Goal: Transaction & Acquisition: Obtain resource

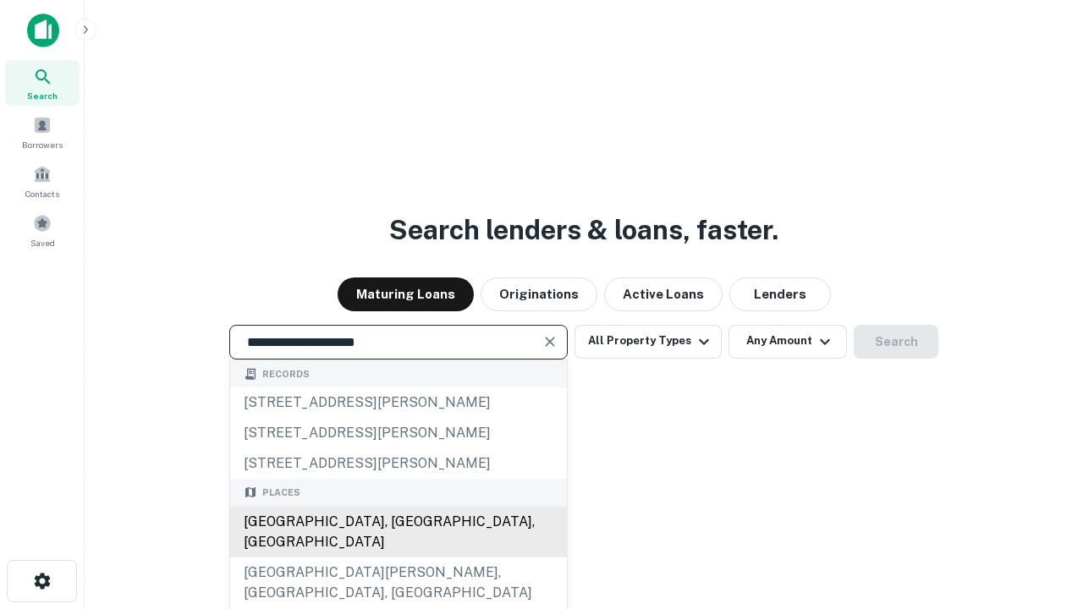
click at [398, 558] on div "Santa Monica, CA, USA" at bounding box center [398, 532] width 337 height 51
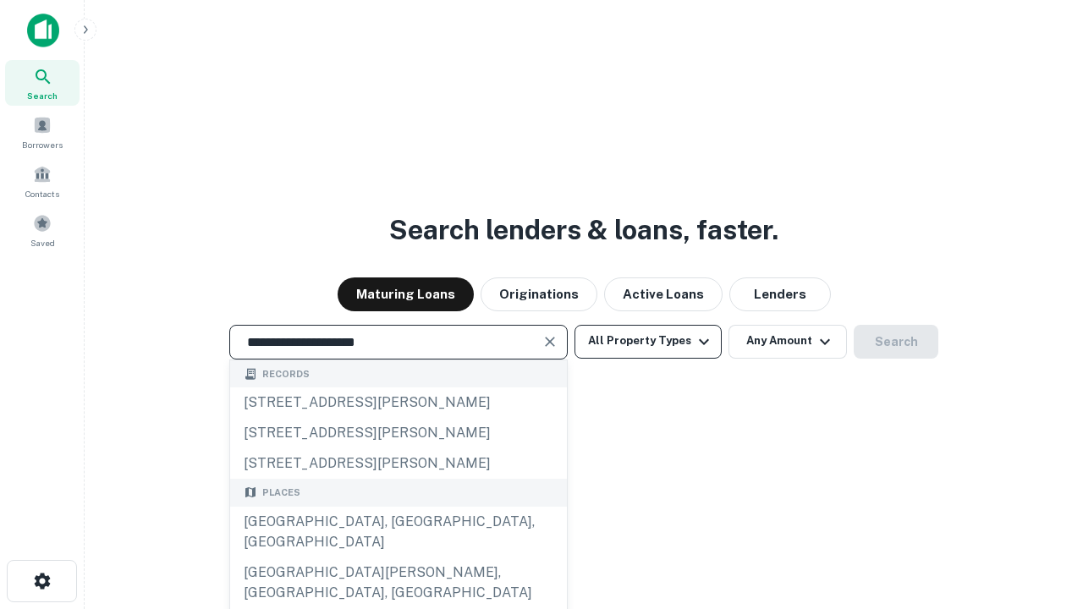
click at [648, 341] on button "All Property Types" at bounding box center [648, 342] width 147 height 34
type input "**********"
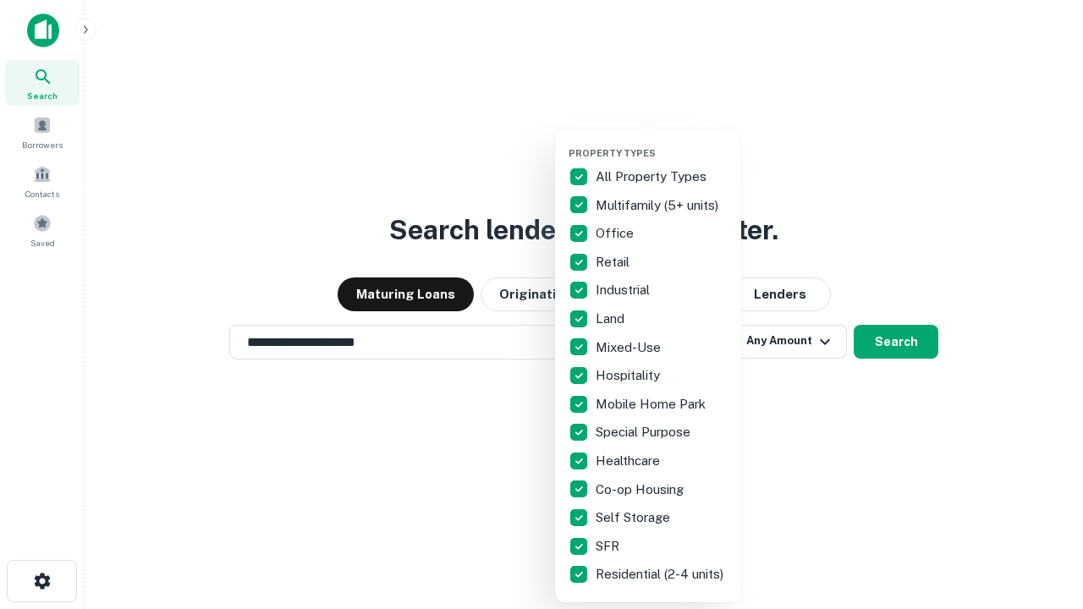
click at [662, 142] on button "button" at bounding box center [662, 142] width 186 height 1
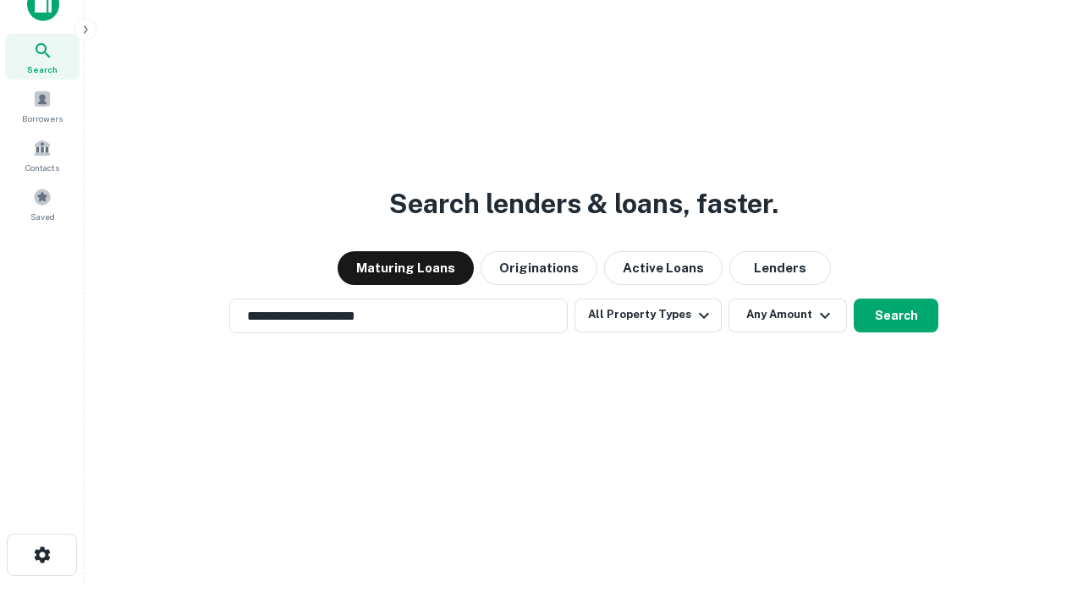
scroll to position [10, 204]
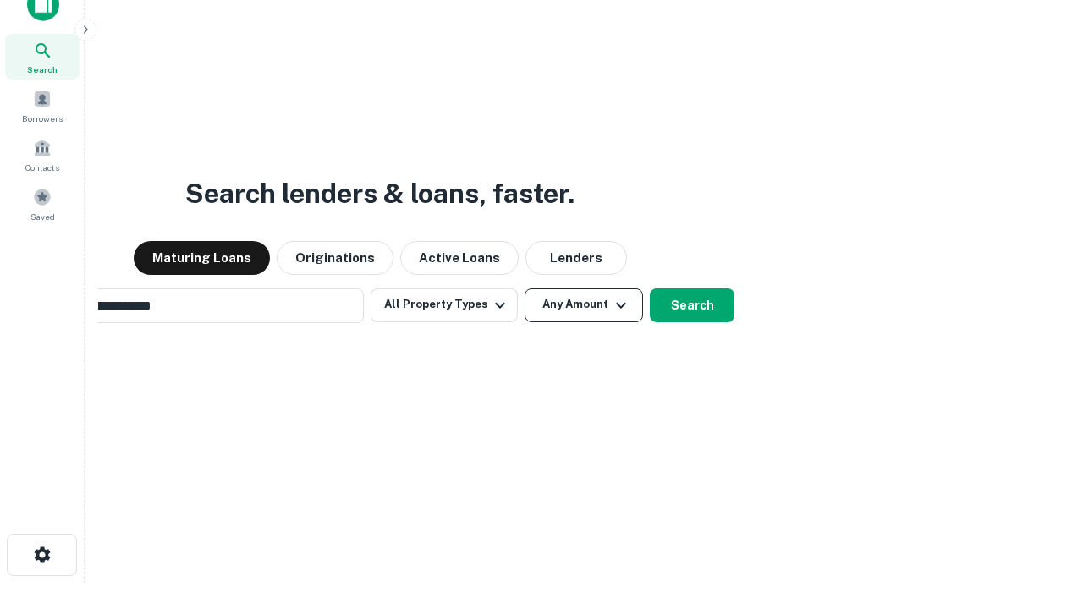
click at [525, 289] on button "Any Amount" at bounding box center [584, 306] width 118 height 34
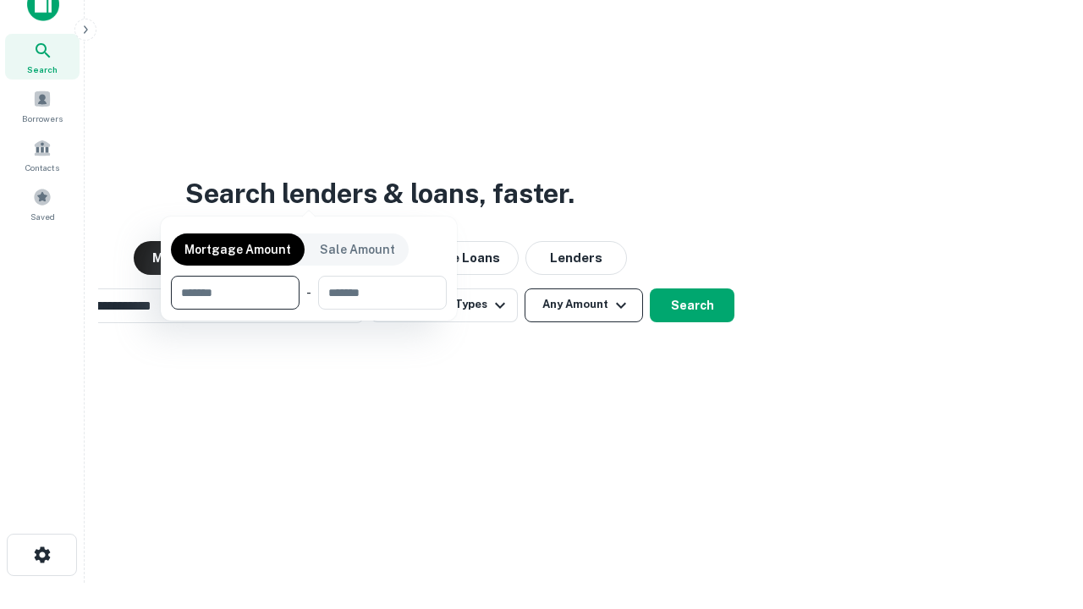
scroll to position [27, 0]
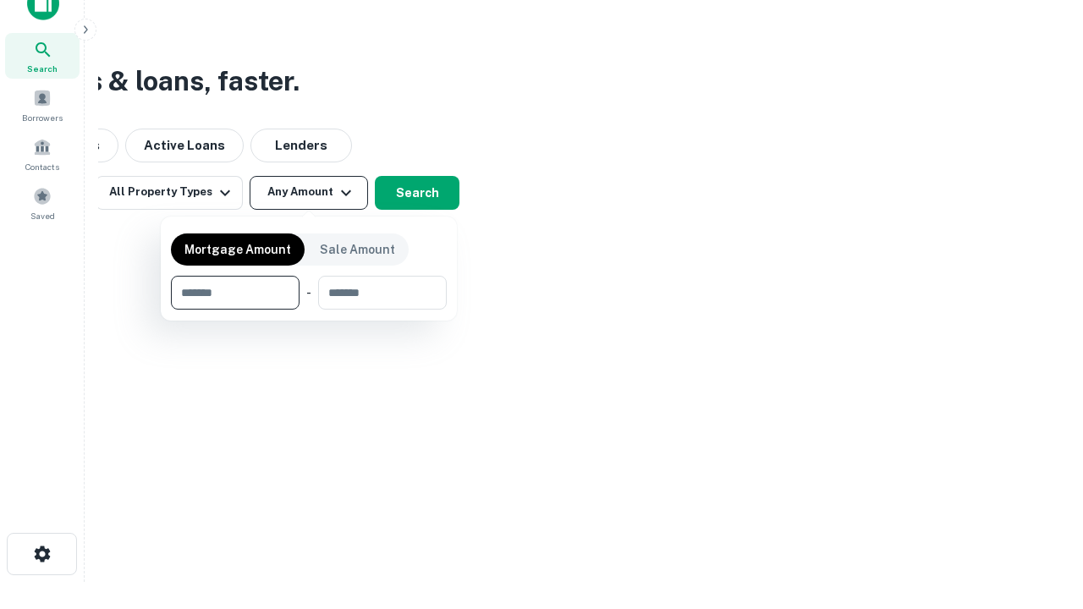
type input "*******"
click at [309, 310] on button "button" at bounding box center [309, 310] width 276 height 1
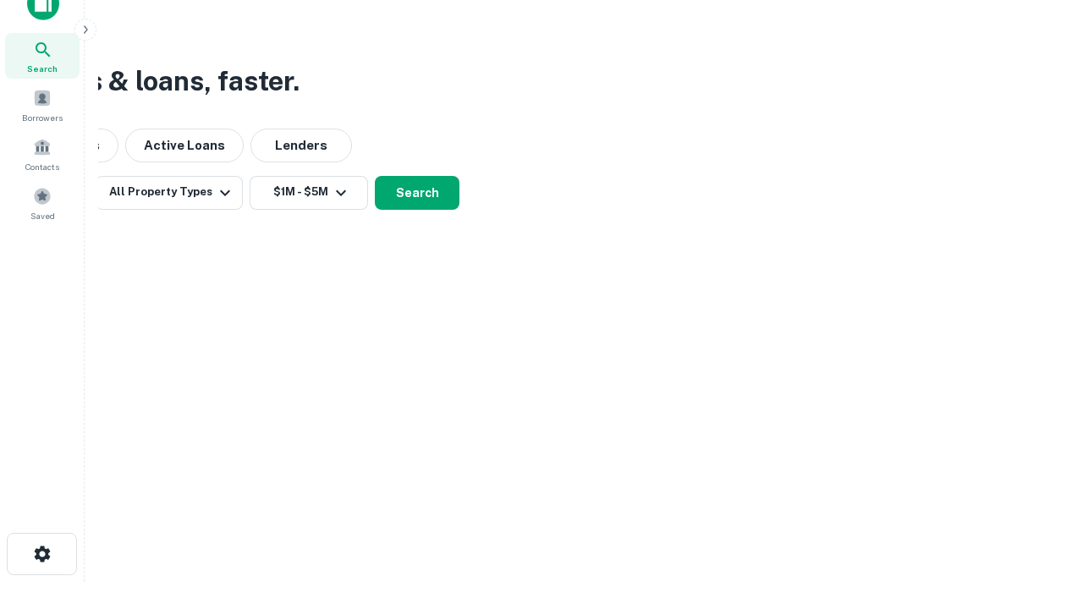
scroll to position [26, 0]
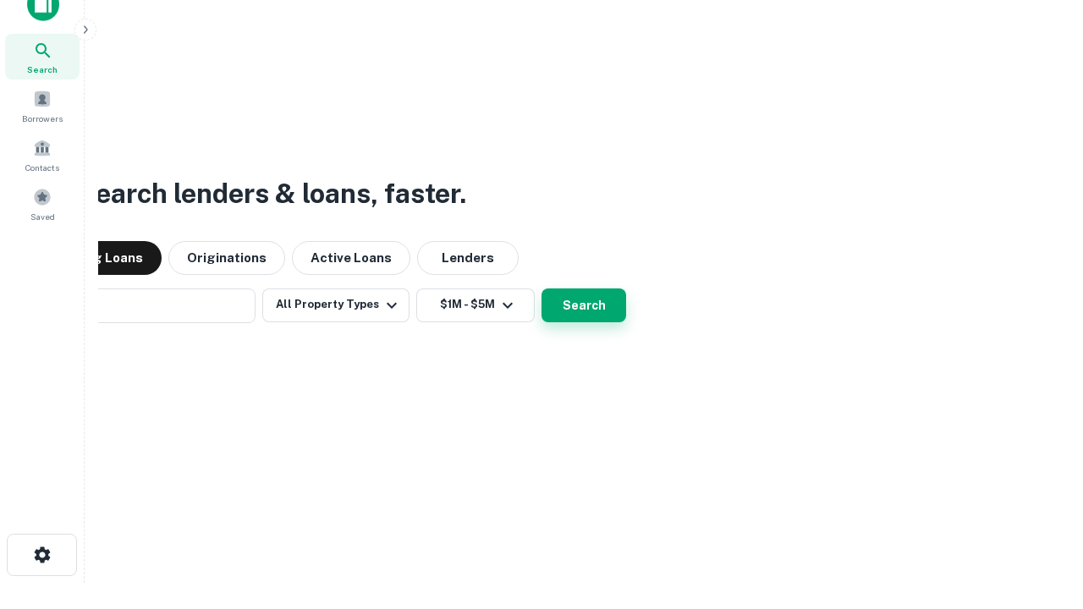
click at [542, 289] on button "Search" at bounding box center [584, 306] width 85 height 34
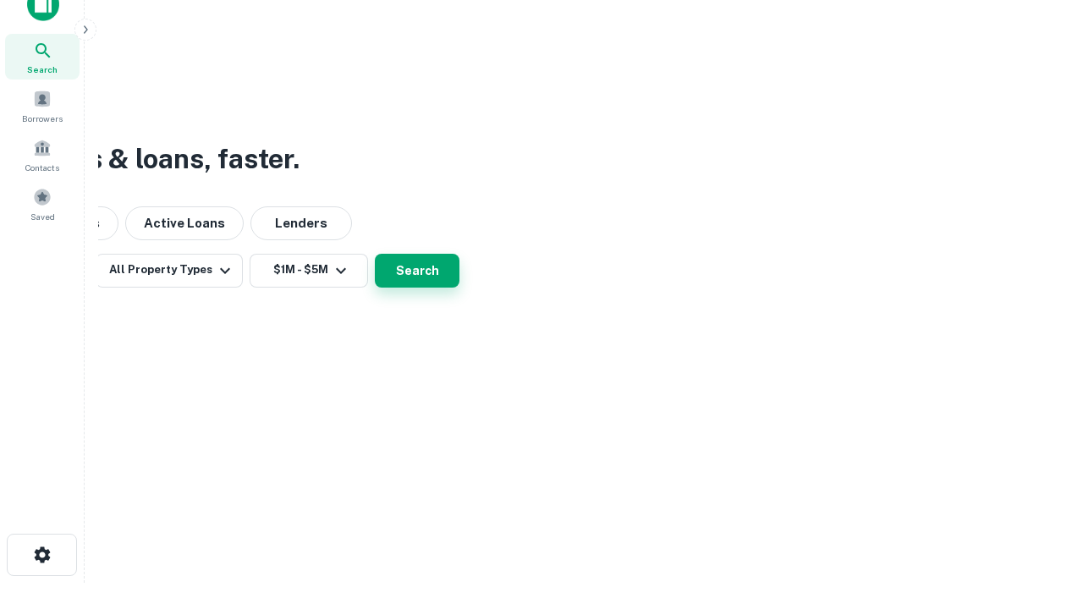
scroll to position [27, 0]
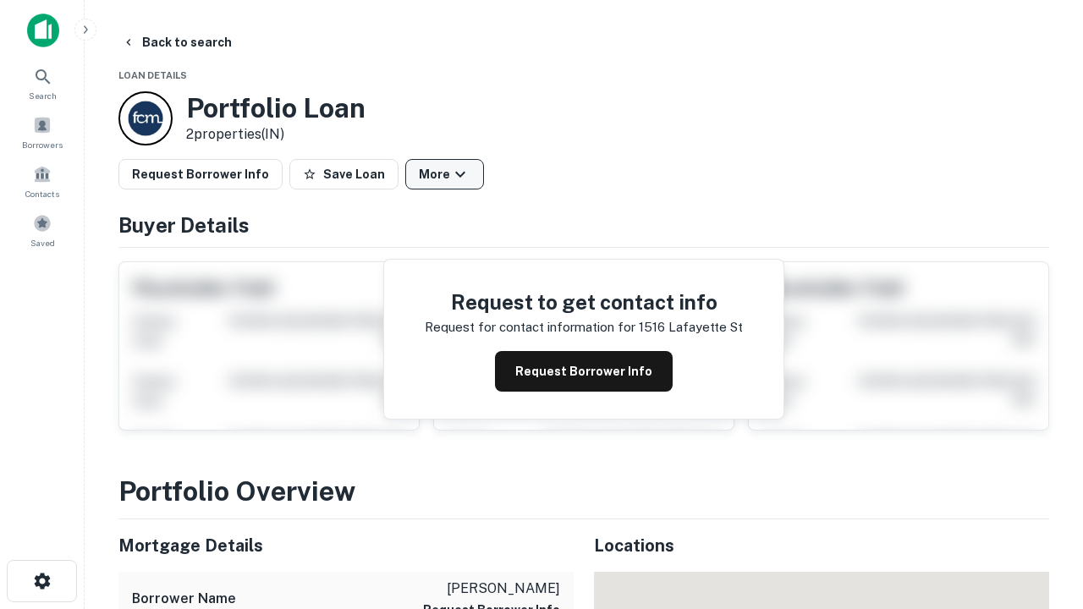
click at [444, 174] on button "More" at bounding box center [444, 174] width 79 height 30
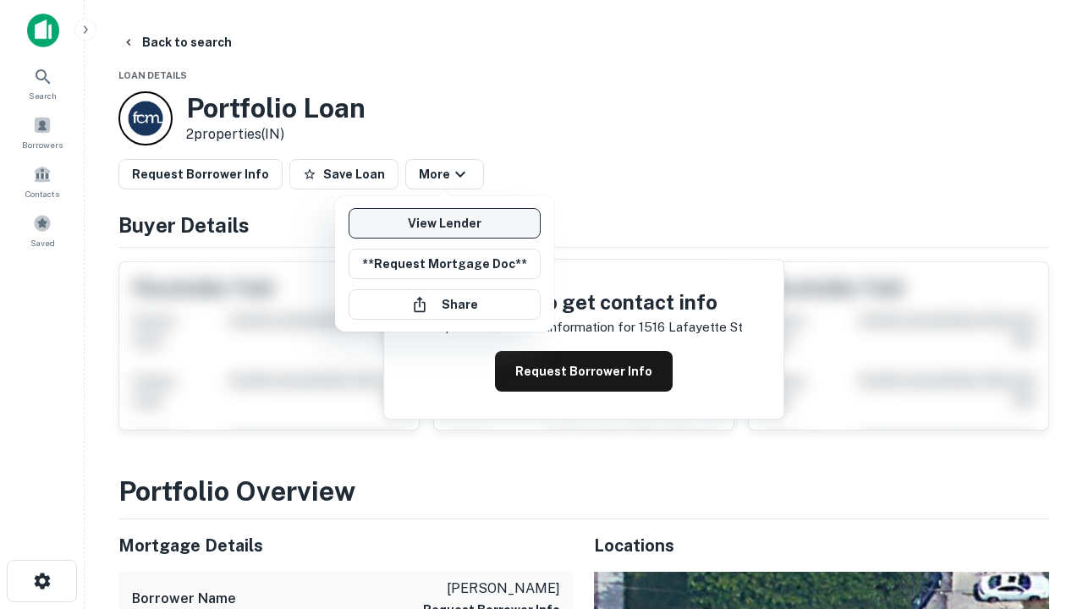
click at [444, 223] on link "View Lender" at bounding box center [445, 223] width 192 height 30
